Goal: Task Accomplishment & Management: Complete application form

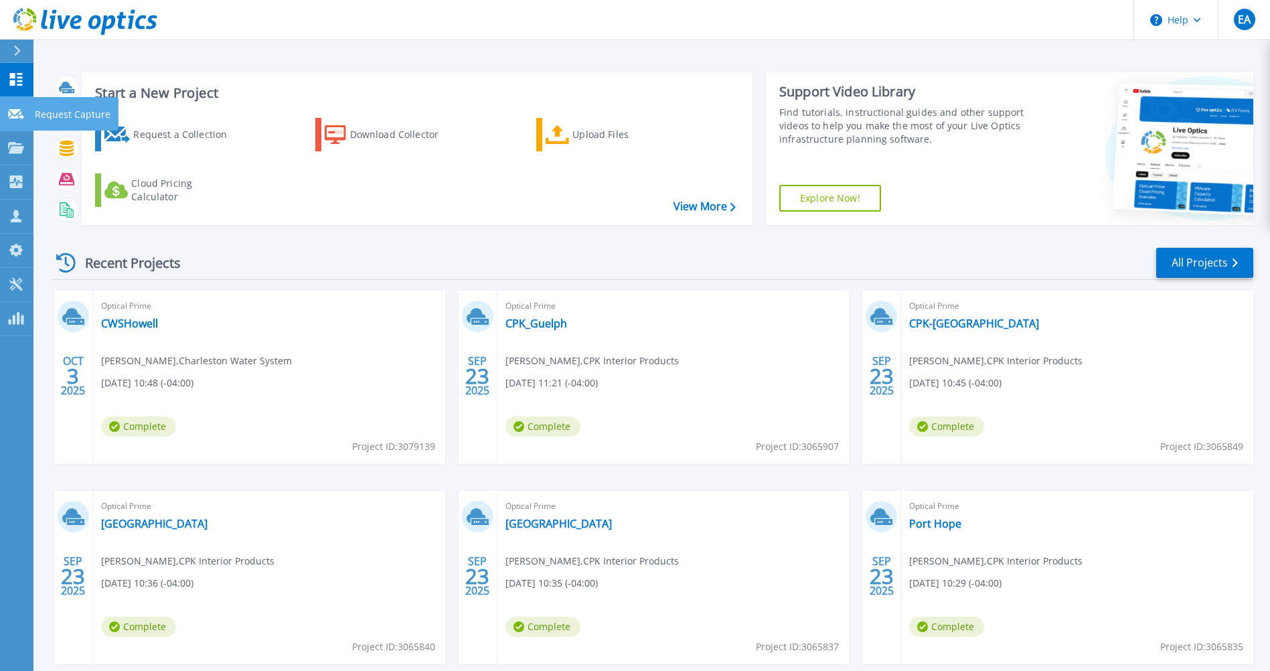
click at [9, 112] on icon at bounding box center [16, 114] width 16 height 10
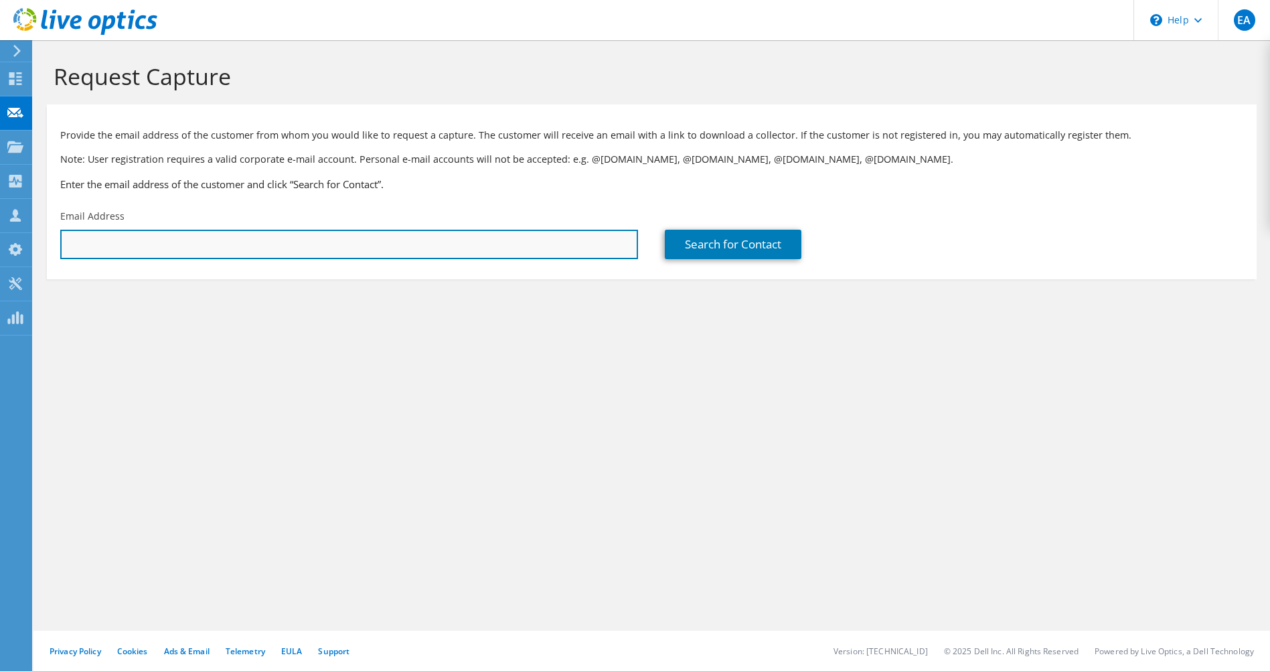
click at [215, 244] on input "text" at bounding box center [349, 244] width 578 height 29
paste input "tom.drought@sparxiq.com"
type input "tom.drought@sparxiq.com"
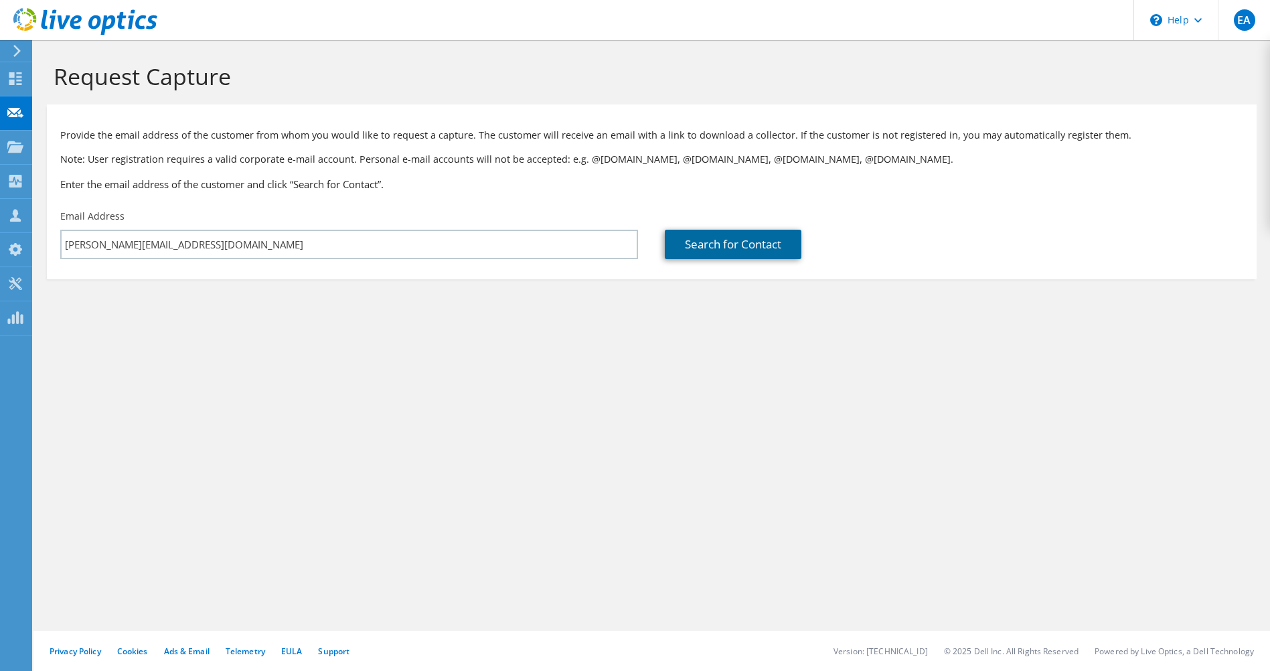
click at [739, 243] on link "Search for Contact" at bounding box center [733, 244] width 137 height 29
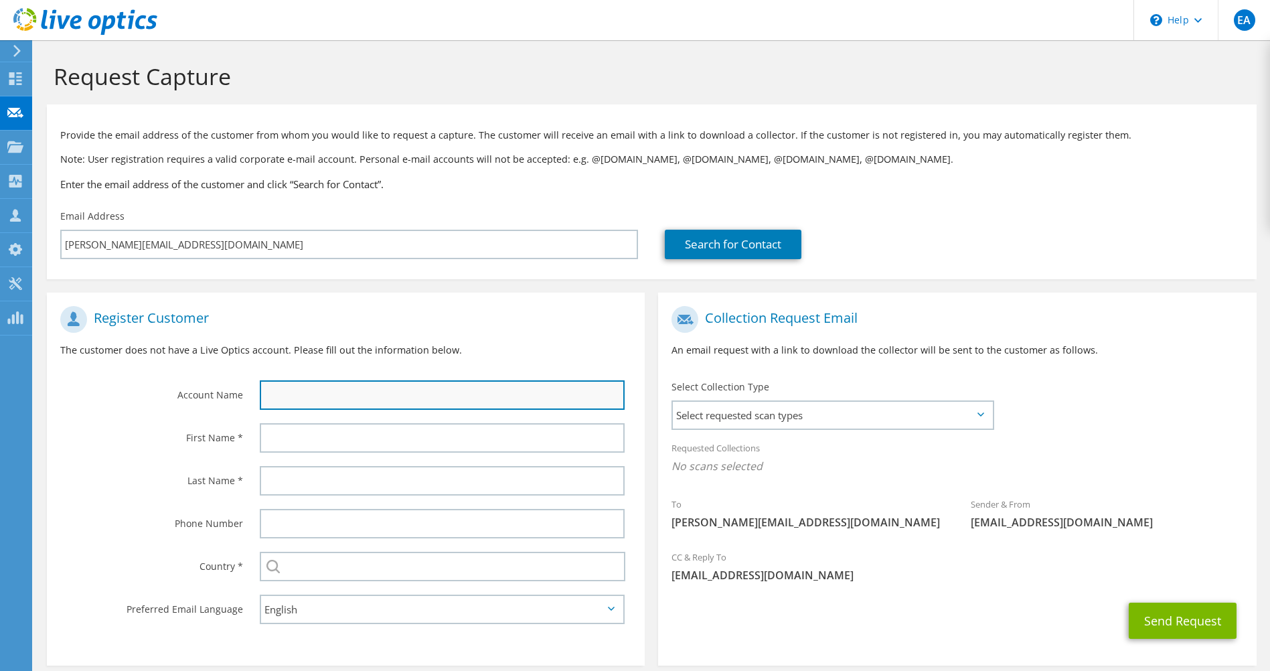
click at [301, 388] on input "text" at bounding box center [443, 394] width 366 height 29
type input "A"
type input "s"
type input "Sparx IQ"
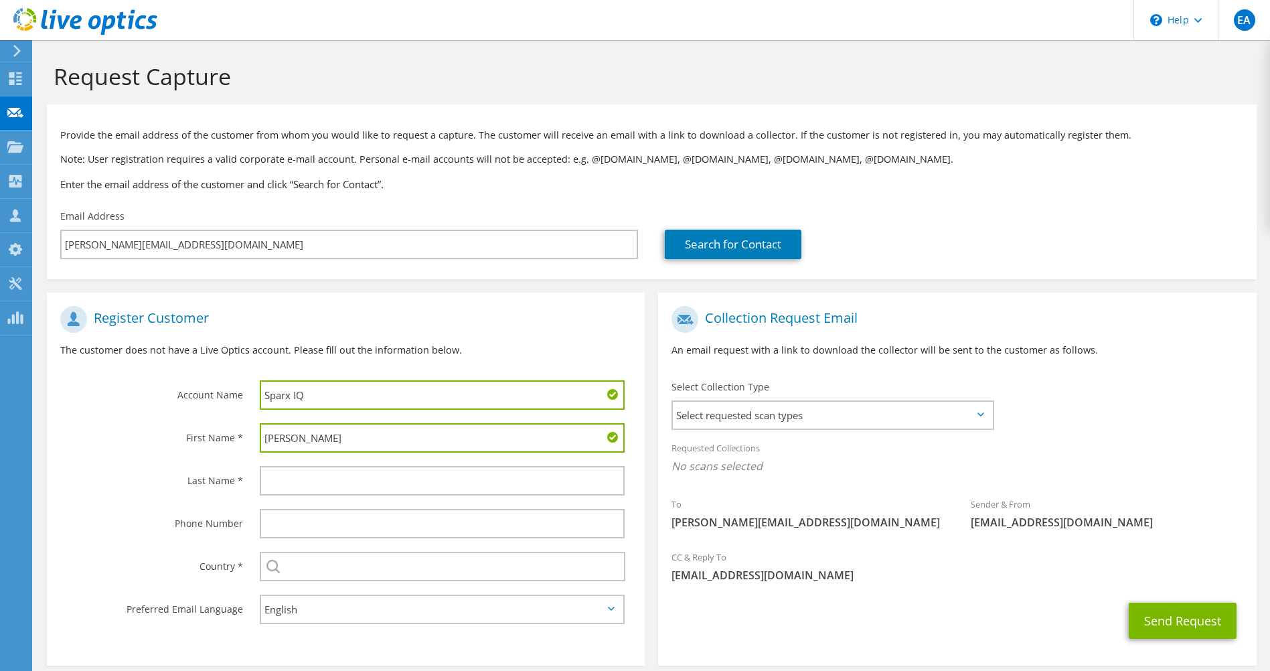
type input "Tom"
type input "Drought"
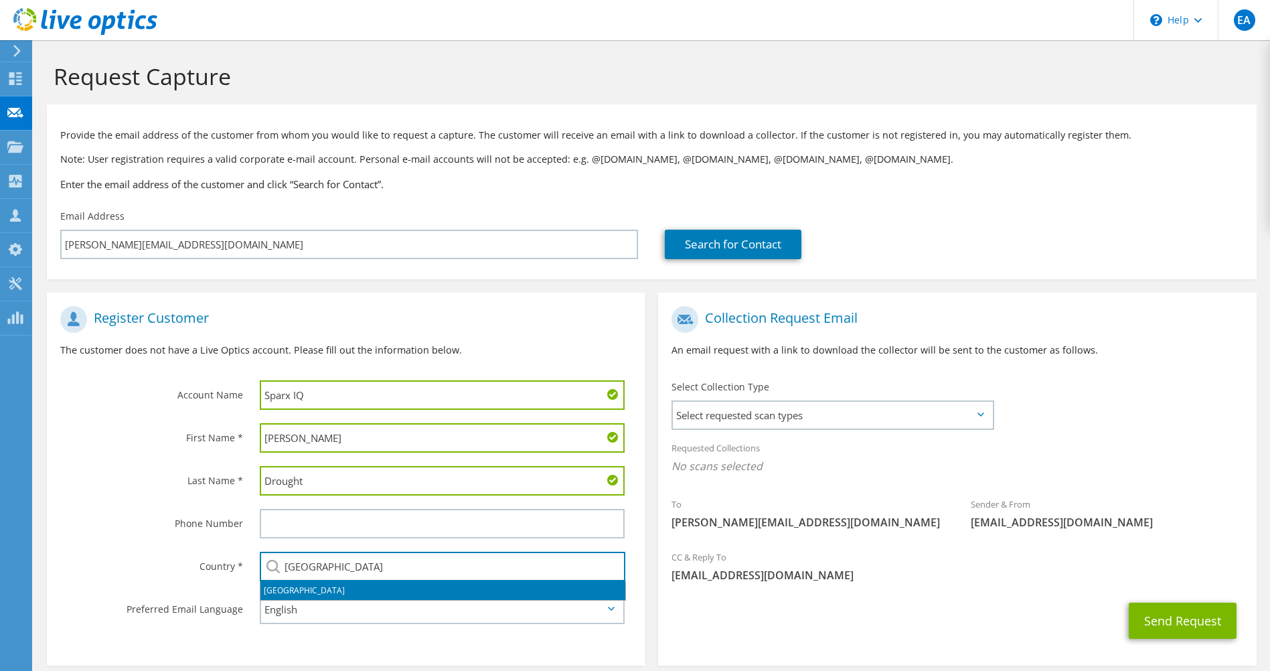
type input "[GEOGRAPHIC_DATA]"
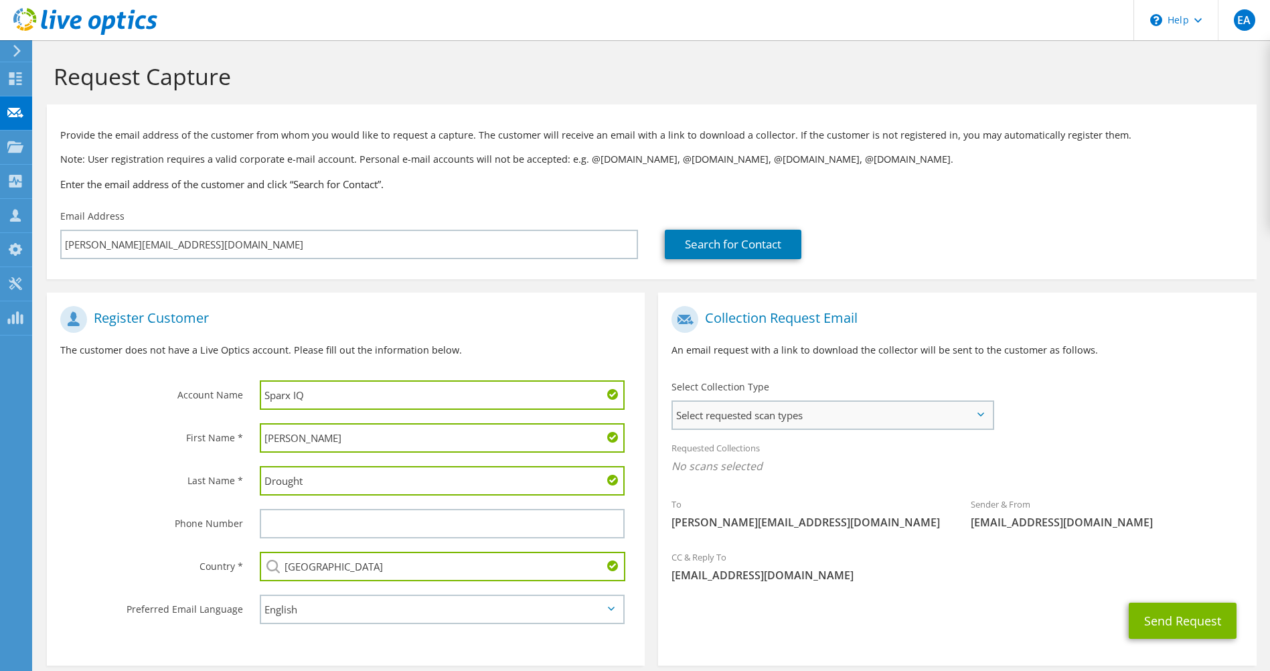
click at [781, 413] on span "Select requested scan types" at bounding box center [832, 415] width 319 height 27
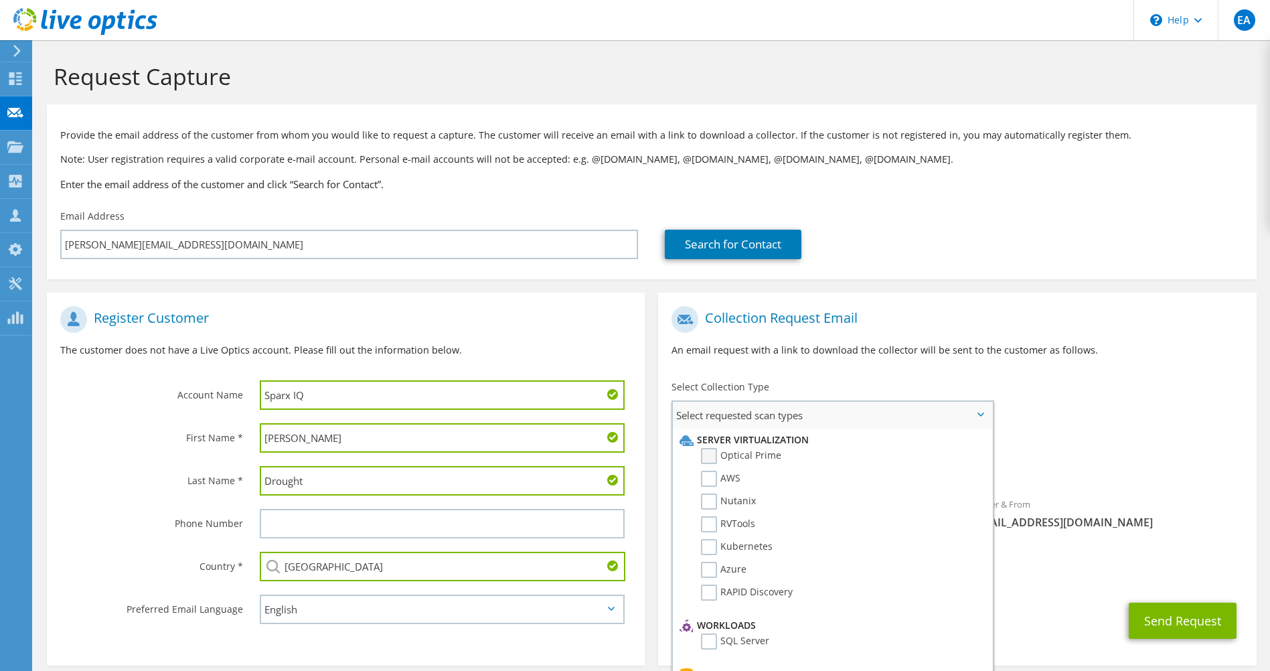
click at [770, 451] on label "Optical Prime" at bounding box center [741, 456] width 80 height 16
click at [0, 0] on input "Optical Prime" at bounding box center [0, 0] width 0 height 0
click at [1138, 610] on button "Send Request" at bounding box center [1183, 625] width 108 height 36
